Goal: Navigation & Orientation: Find specific page/section

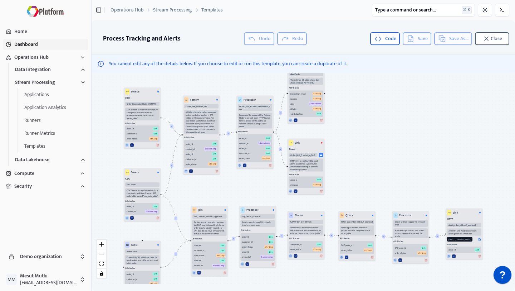
click at [50, 43] on button "Dashboard" at bounding box center [46, 44] width 86 height 11
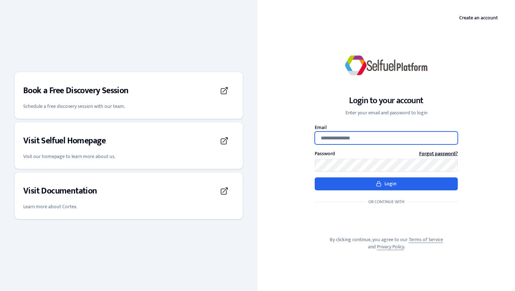
click at [343, 132] on input "Email" at bounding box center [386, 137] width 143 height 13
type input "**********"
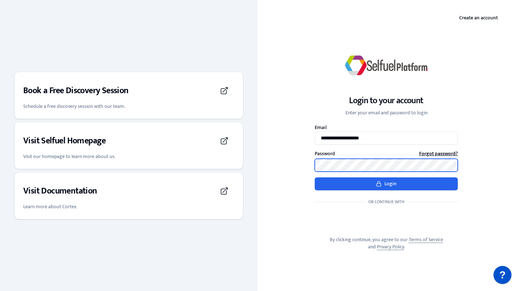
click at [315, 177] on button "Login" at bounding box center [386, 183] width 143 height 13
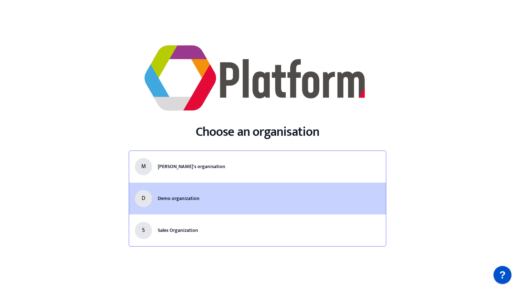
click at [263, 203] on li "D Demo organization" at bounding box center [257, 198] width 257 height 32
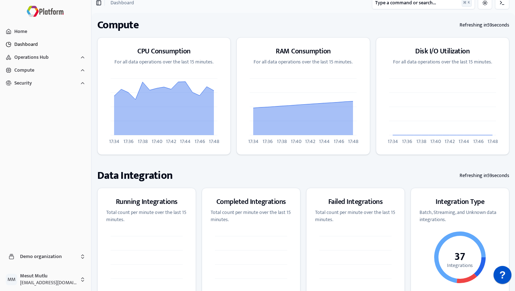
scroll to position [9, 0]
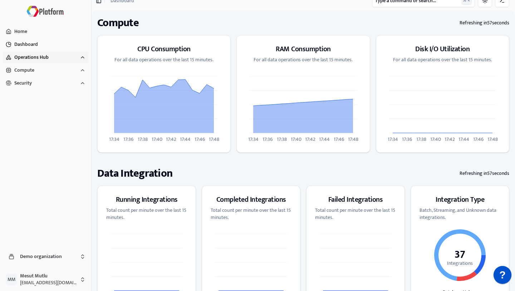
click at [80, 57] on icon "button" at bounding box center [83, 57] width 6 height 6
click at [84, 73] on button "Data Integration" at bounding box center [50, 69] width 77 height 11
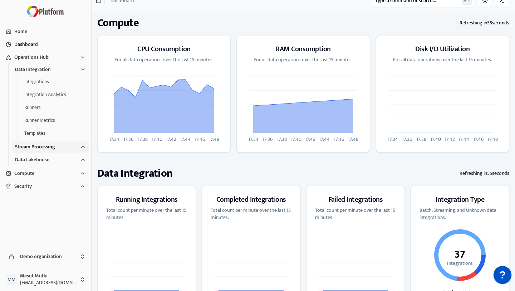
click at [84, 150] on button "Stream Processing" at bounding box center [50, 146] width 77 height 11
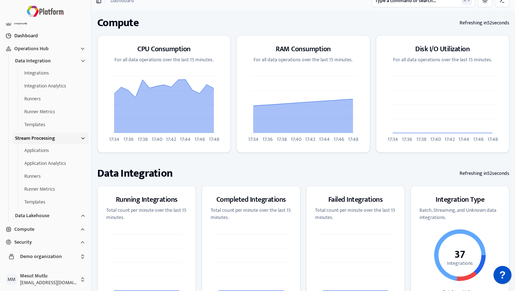
click at [77, 142] on button "Stream Processing" at bounding box center [50, 137] width 77 height 11
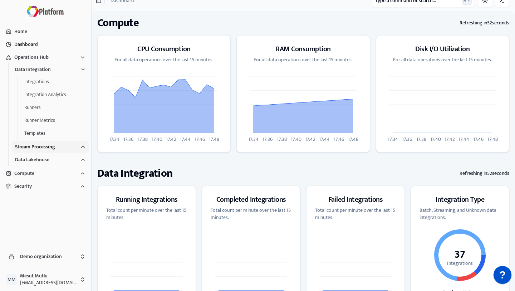
scroll to position [0, 0]
click at [82, 73] on button "Data Integration" at bounding box center [50, 69] width 77 height 11
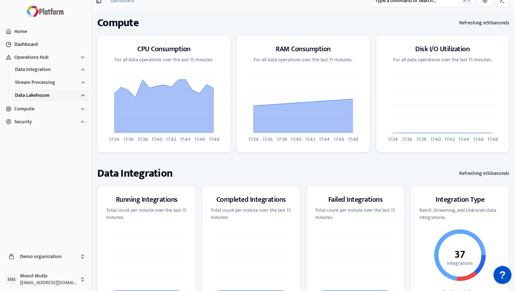
click at [83, 93] on icon "button" at bounding box center [83, 95] width 6 height 6
click at [79, 196] on button "Security" at bounding box center [46, 198] width 86 height 11
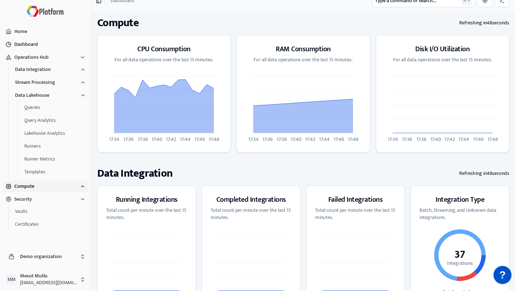
click at [83, 187] on icon "button" at bounding box center [83, 186] width 6 height 6
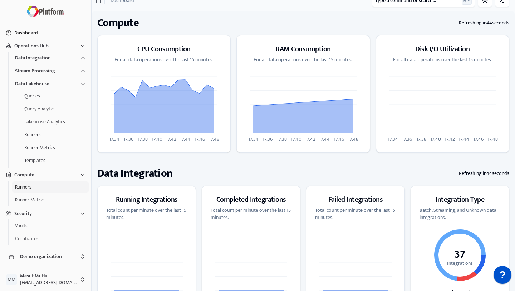
scroll to position [14, 0]
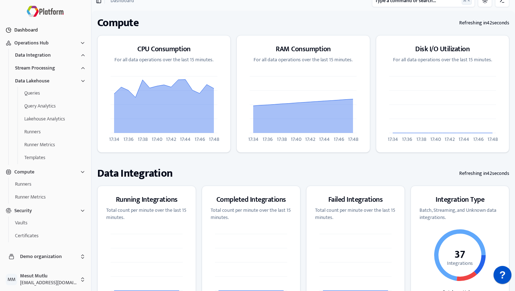
click at [37, 31] on button "Dashboard" at bounding box center [46, 29] width 86 height 11
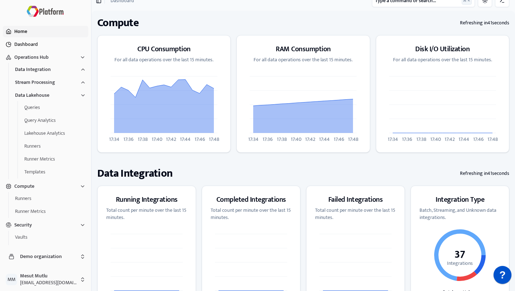
click at [24, 31] on button "Home" at bounding box center [46, 31] width 86 height 11
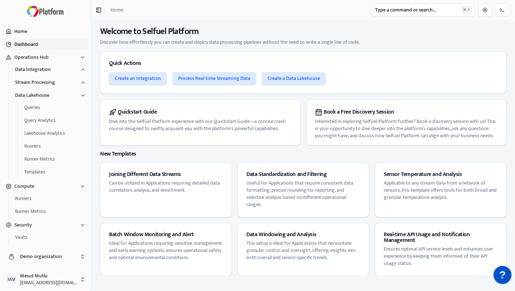
click at [27, 45] on button "Dashboard" at bounding box center [46, 44] width 86 height 11
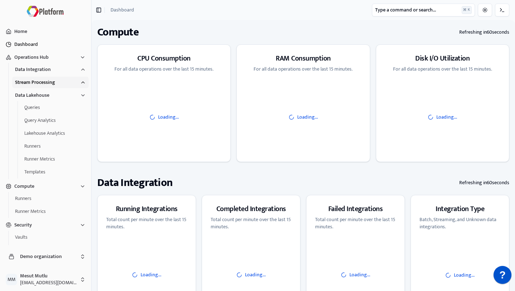
scroll to position [14, 0]
